Goal: Find specific page/section: Find specific page/section

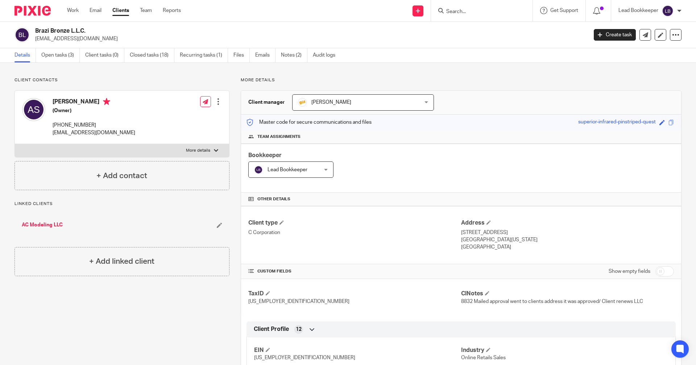
click at [498, 13] on input "Search" at bounding box center [478, 12] width 65 height 7
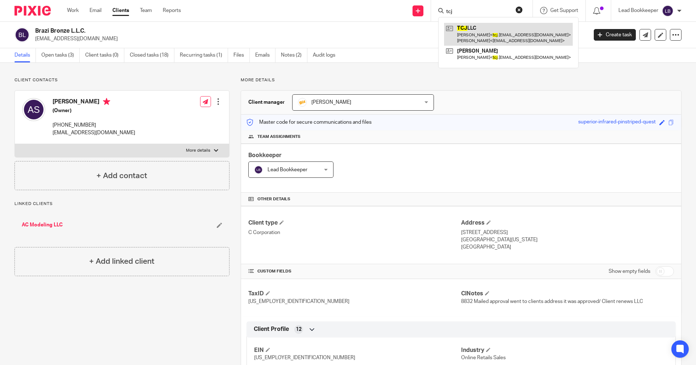
type input "tcj"
click at [463, 30] on link at bounding box center [508, 34] width 129 height 22
click at [461, 34] on link at bounding box center [508, 34] width 129 height 22
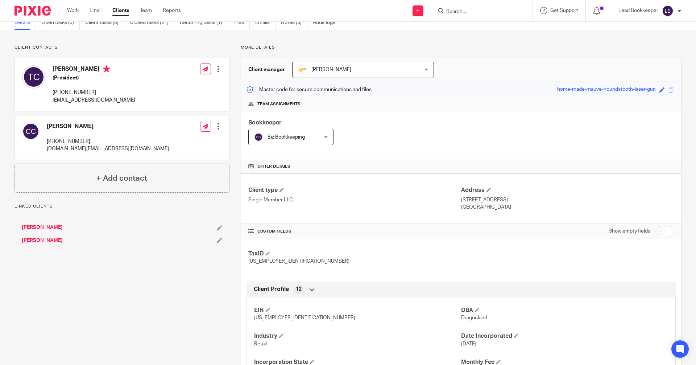
scroll to position [235, 0]
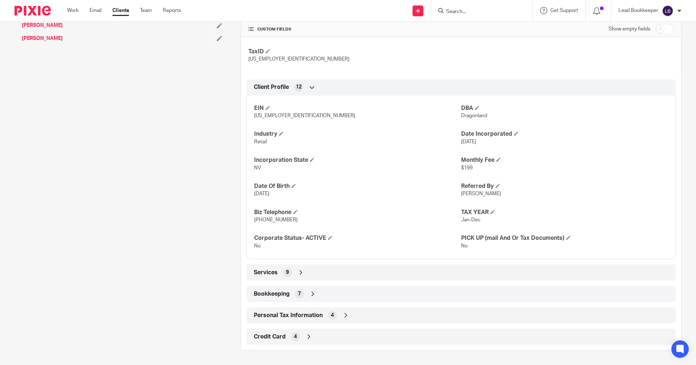
click at [311, 292] on icon at bounding box center [312, 293] width 7 height 7
click at [318, 298] on div "Bookkeeping 7" at bounding box center [461, 294] width 419 height 12
click at [307, 294] on div "Bookkeeping 7" at bounding box center [461, 294] width 419 height 12
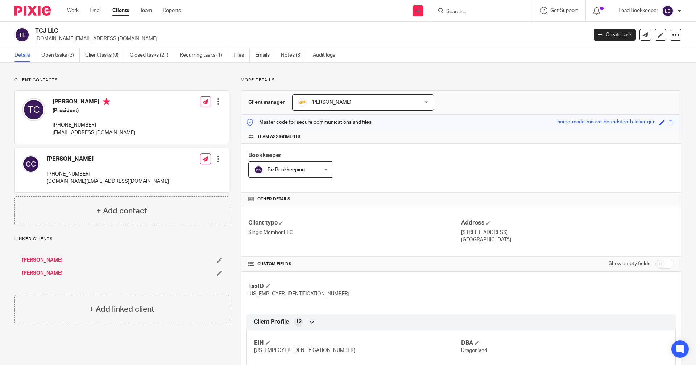
scroll to position [254, 0]
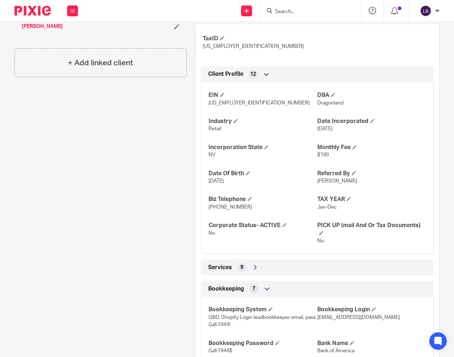
click at [376, 10] on icon at bounding box center [372, 10] width 7 height 7
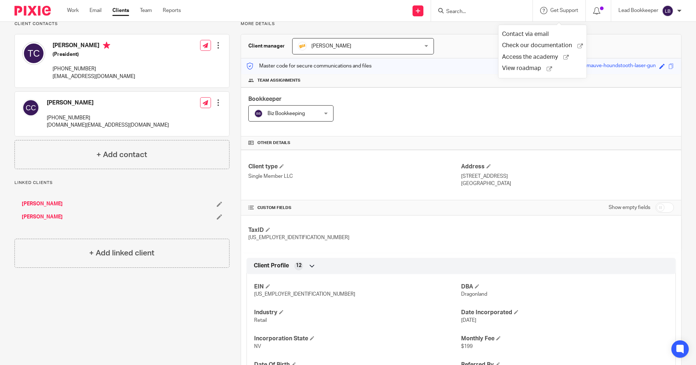
scroll to position [0, 0]
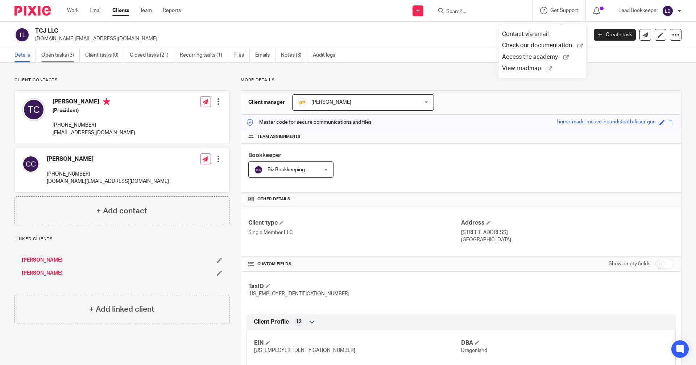
click at [57, 56] on link "Open tasks (3)" at bounding box center [60, 55] width 38 height 14
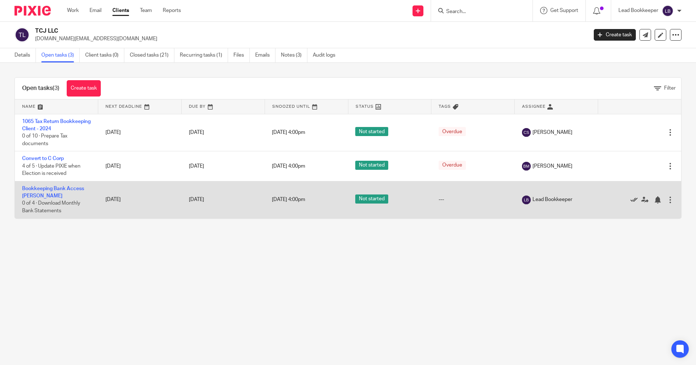
click at [631, 200] on icon at bounding box center [634, 199] width 7 height 7
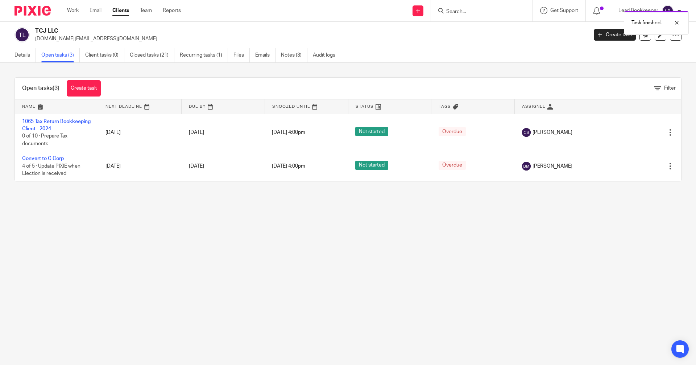
click at [414, 244] on main "TCJ LLC tcj.vegas@gmail.com Create task Export data Merge Archive client Detail…" at bounding box center [348, 182] width 696 height 365
